Goal: Task Accomplishment & Management: Manage account settings

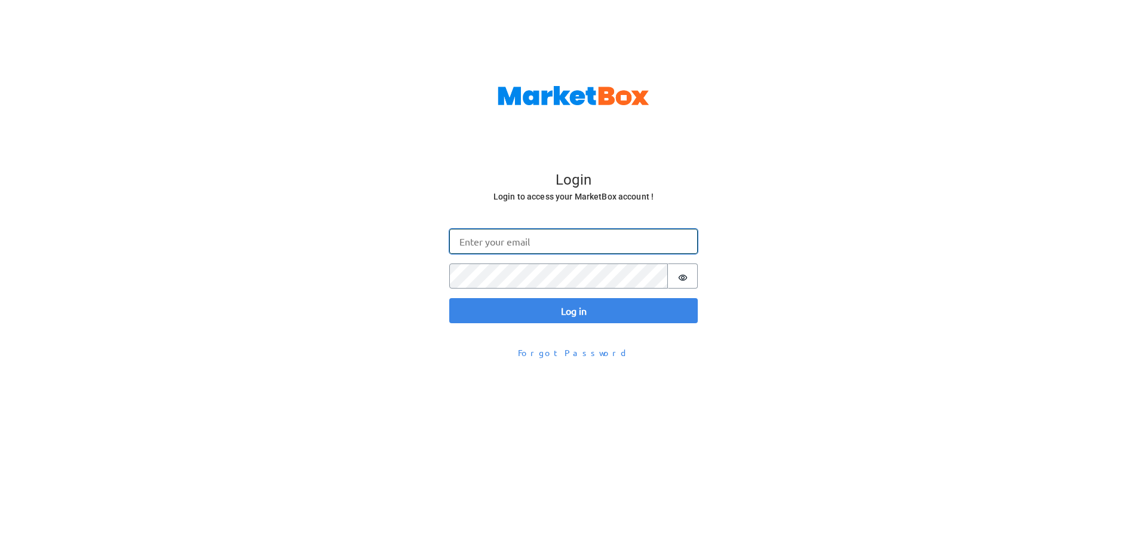
click at [520, 246] on input "Email" at bounding box center [573, 241] width 249 height 25
type input "[PERSON_NAME][EMAIL_ADDRESS][DOMAIN_NAME]"
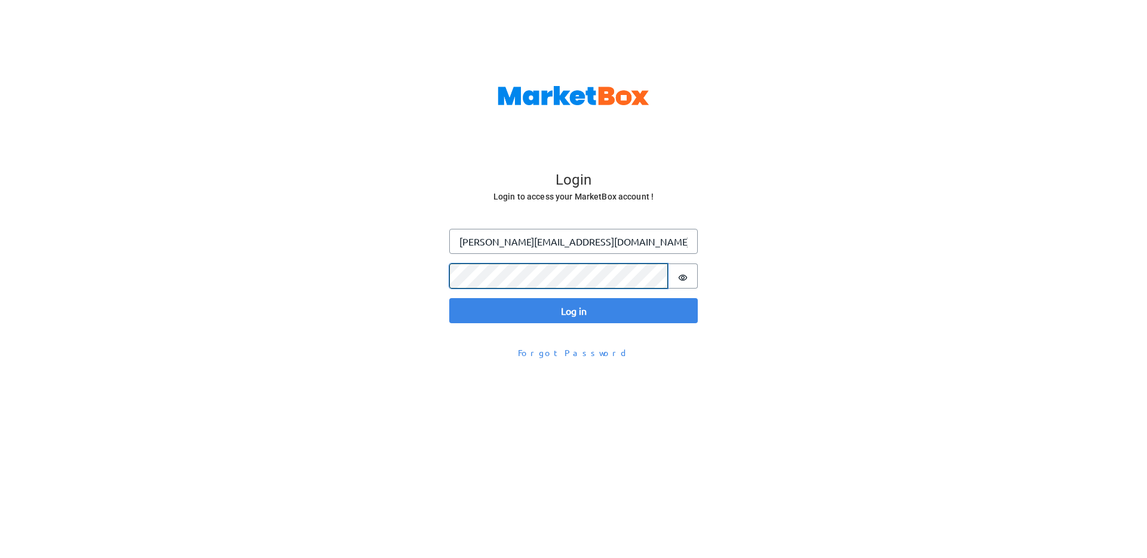
click at [449, 298] on button "Log in" at bounding box center [573, 310] width 249 height 25
